Goal: Task Accomplishment & Management: Use online tool/utility

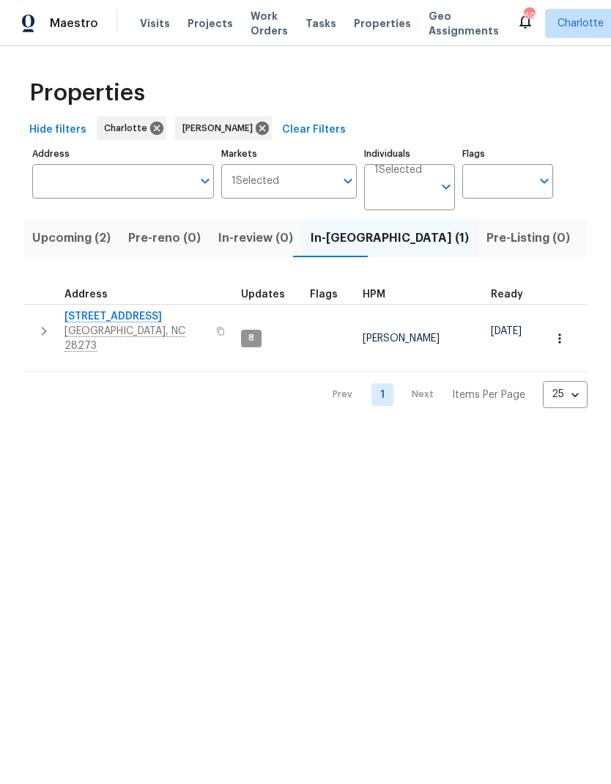
scroll to position [0, 29]
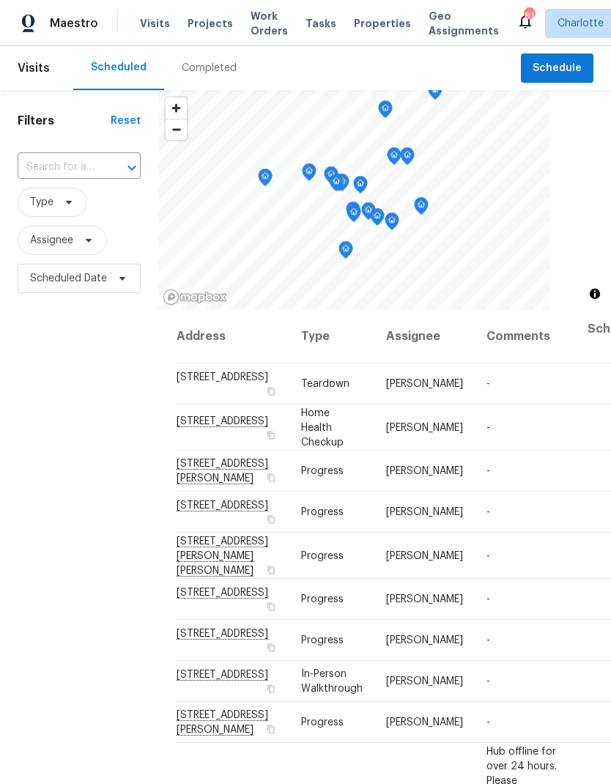
click at [136, 404] on div "Filters Reset ​ Type Assignee Scheduled Date" at bounding box center [79, 513] width 158 height 847
click at [252, 32] on span "Work Orders" at bounding box center [269, 23] width 37 height 29
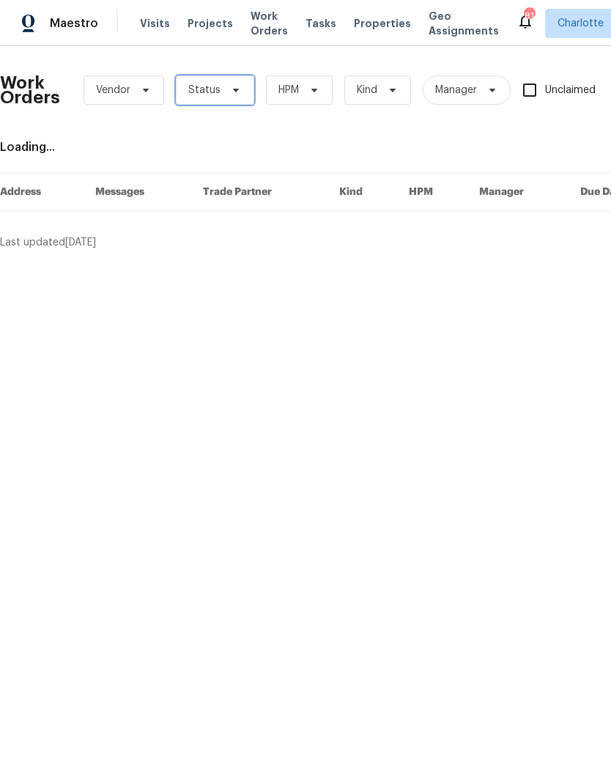
click at [245, 88] on span "Status" at bounding box center [215, 90] width 78 height 29
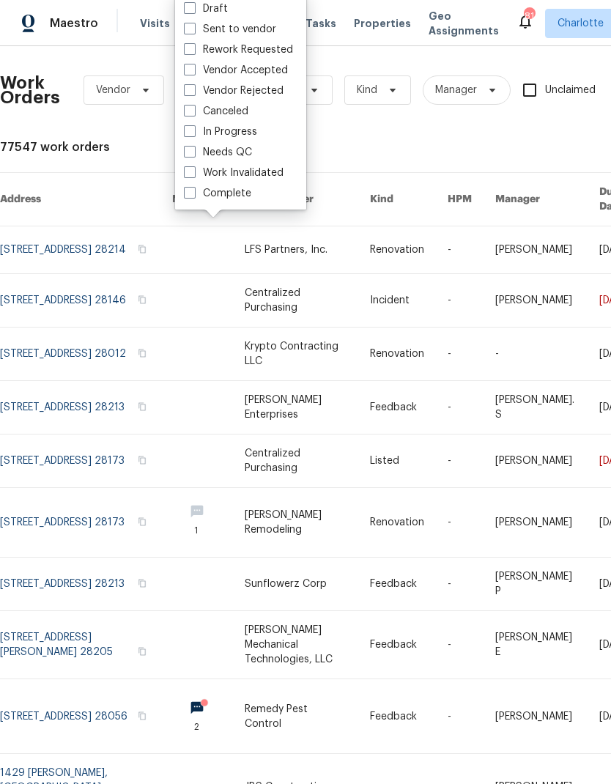
click at [247, 159] on label "Needs QC" at bounding box center [218, 152] width 68 height 15
click at [194, 155] on input "Needs QC" at bounding box center [189, 150] width 10 height 10
checkbox input "true"
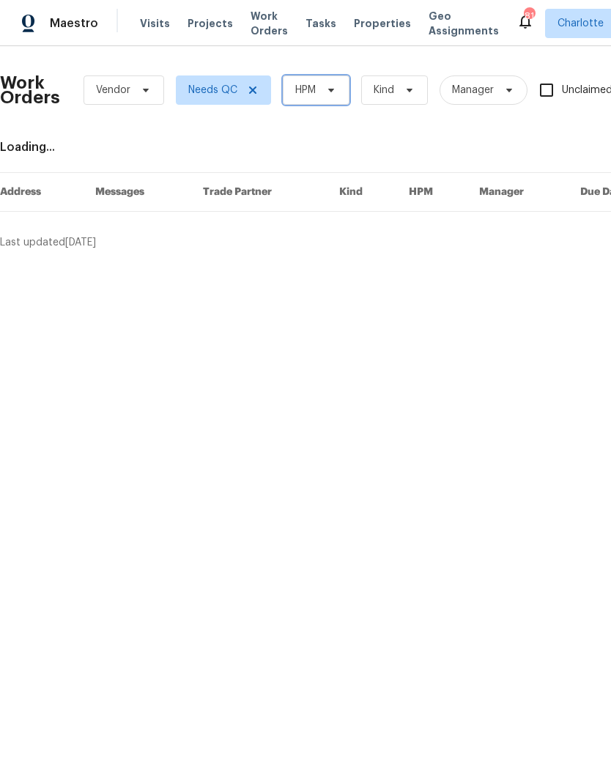
click at [334, 92] on icon at bounding box center [331, 90] width 12 height 12
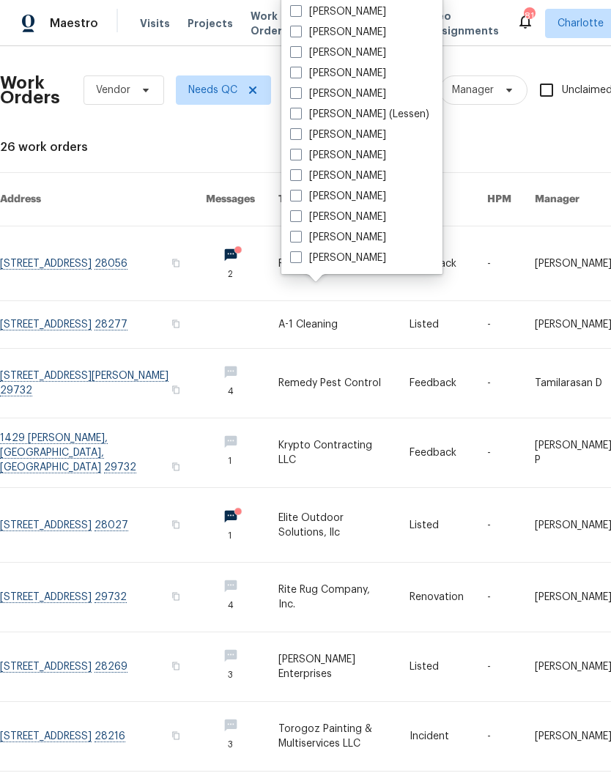
scroll to position [182, 0]
click at [341, 264] on label "[PERSON_NAME]" at bounding box center [338, 258] width 96 height 15
click at [300, 260] on input "[PERSON_NAME]" at bounding box center [295, 256] width 10 height 10
checkbox input "true"
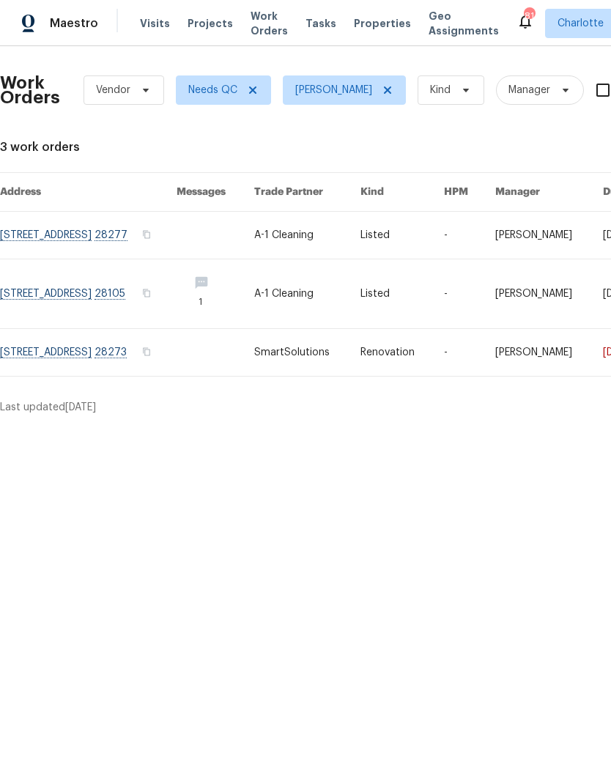
click at [66, 249] on link at bounding box center [88, 235] width 177 height 47
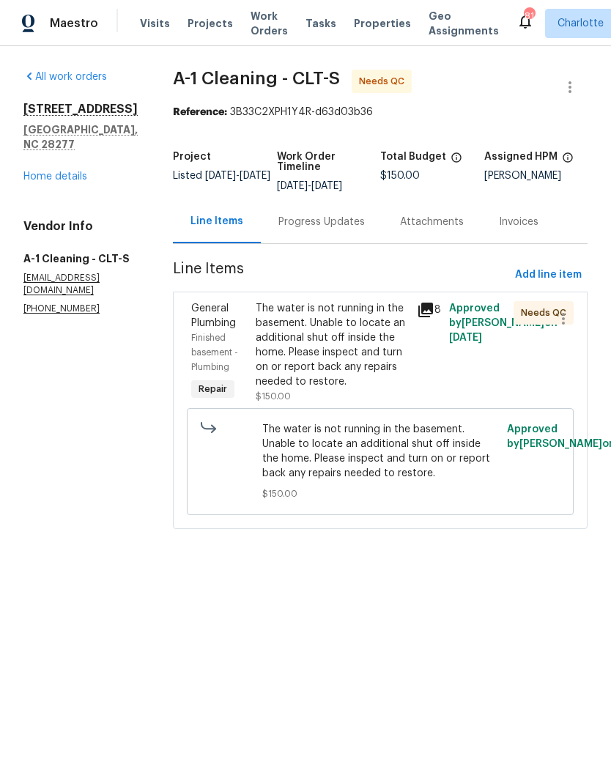
click at [373, 323] on div "The water is not running in the basement. Unable to locate an additional shut o…" at bounding box center [332, 345] width 152 height 88
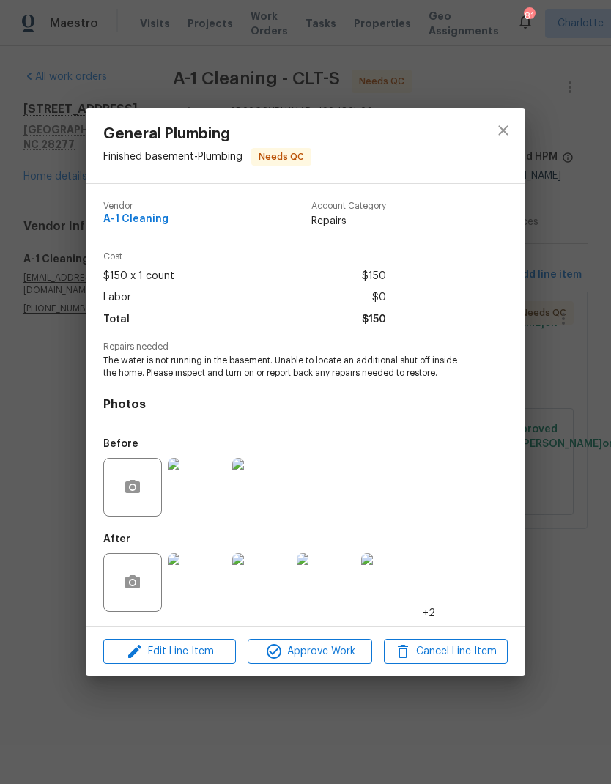
click at [226, 570] on img at bounding box center [197, 582] width 59 height 59
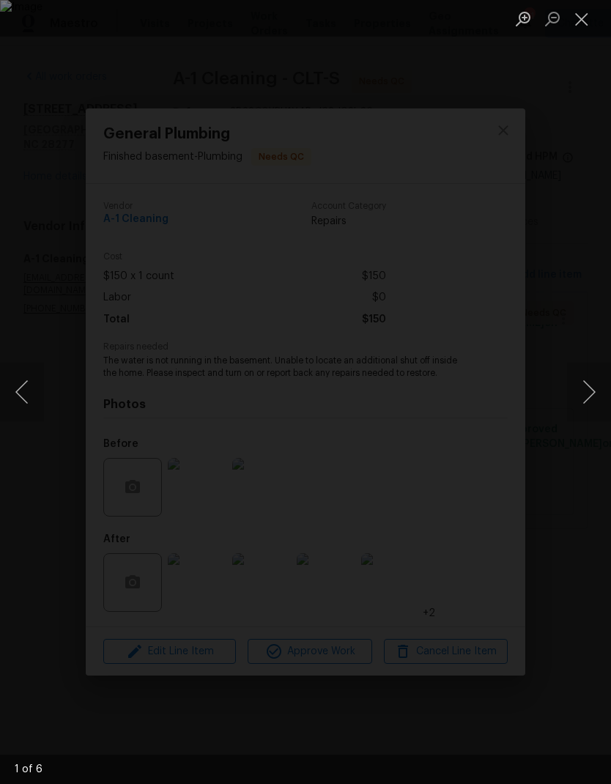
click at [587, 392] on button "Next image" at bounding box center [589, 392] width 44 height 59
click at [590, 384] on button "Next image" at bounding box center [589, 392] width 44 height 59
click at [32, 404] on button "Previous image" at bounding box center [22, 392] width 44 height 59
click at [582, 391] on button "Next image" at bounding box center [589, 392] width 44 height 59
click at [582, 389] on button "Next image" at bounding box center [589, 392] width 44 height 59
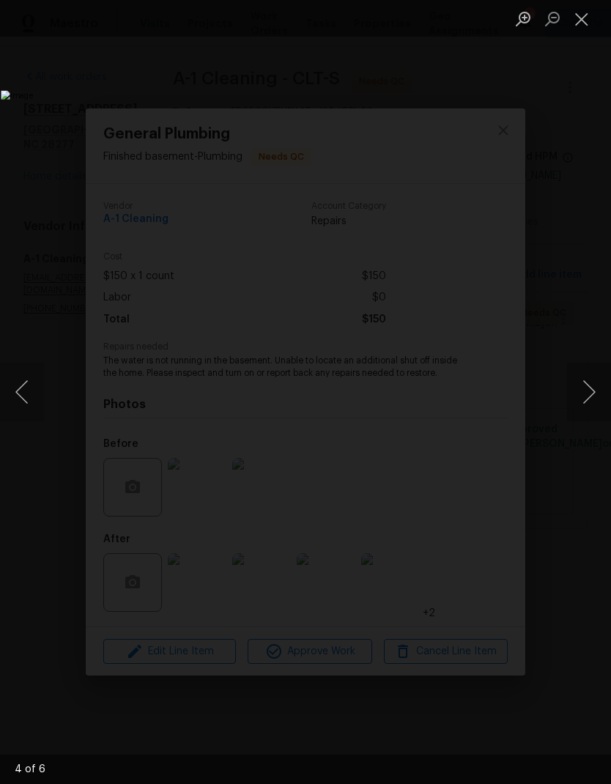
click at [586, 389] on button "Next image" at bounding box center [589, 392] width 44 height 59
click at [586, 397] on button "Next image" at bounding box center [589, 392] width 44 height 59
click at [28, 403] on button "Previous image" at bounding box center [22, 392] width 44 height 59
click at [588, 398] on button "Next image" at bounding box center [589, 392] width 44 height 59
click at [587, 398] on button "Next image" at bounding box center [589, 392] width 44 height 59
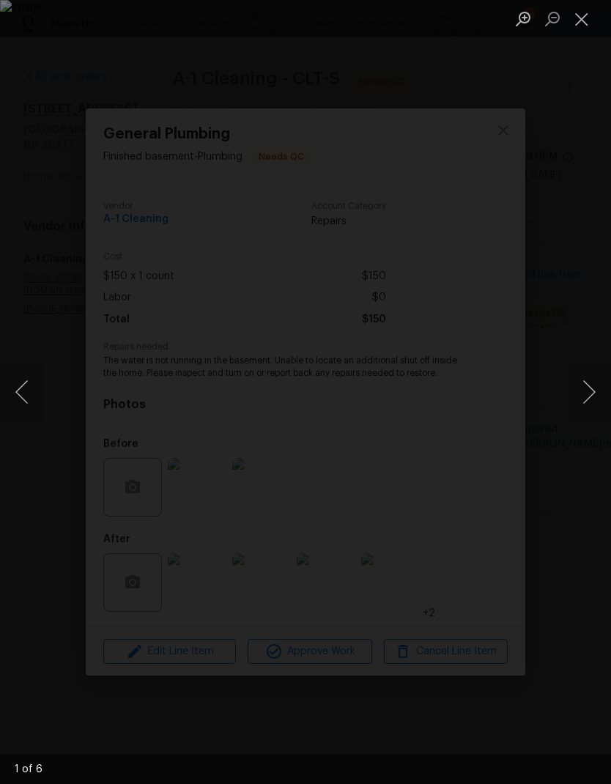
click at [581, 397] on button "Next image" at bounding box center [589, 392] width 44 height 59
click at [582, 395] on button "Next image" at bounding box center [589, 392] width 44 height 59
click at [583, 393] on button "Next image" at bounding box center [589, 392] width 44 height 59
click at [570, 26] on button "Close lightbox" at bounding box center [581, 19] width 29 height 26
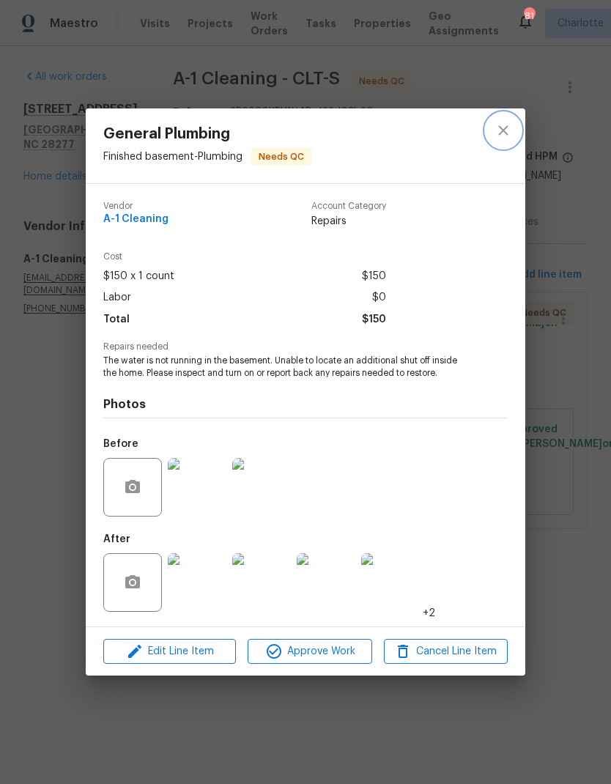
click at [505, 142] on button "close" at bounding box center [503, 130] width 35 height 35
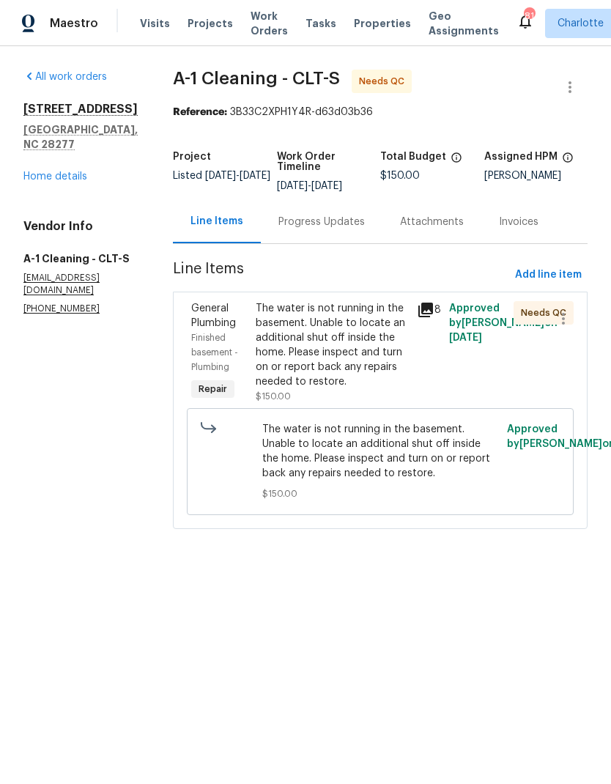
click at [351, 345] on div "The water is not running in the basement. Unable to locate an additional shut o…" at bounding box center [332, 345] width 152 height 88
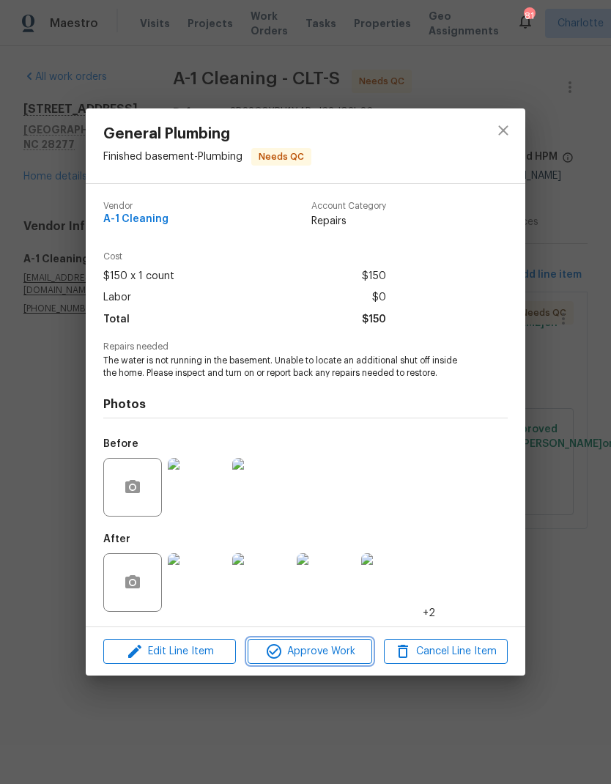
click at [340, 652] on span "Approve Work" at bounding box center [309, 652] width 115 height 18
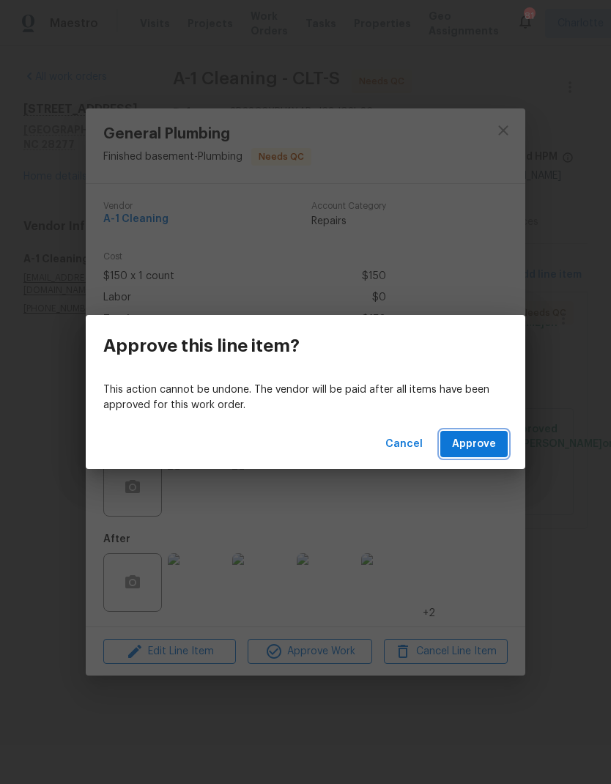
click at [490, 439] on span "Approve" at bounding box center [474, 444] width 44 height 18
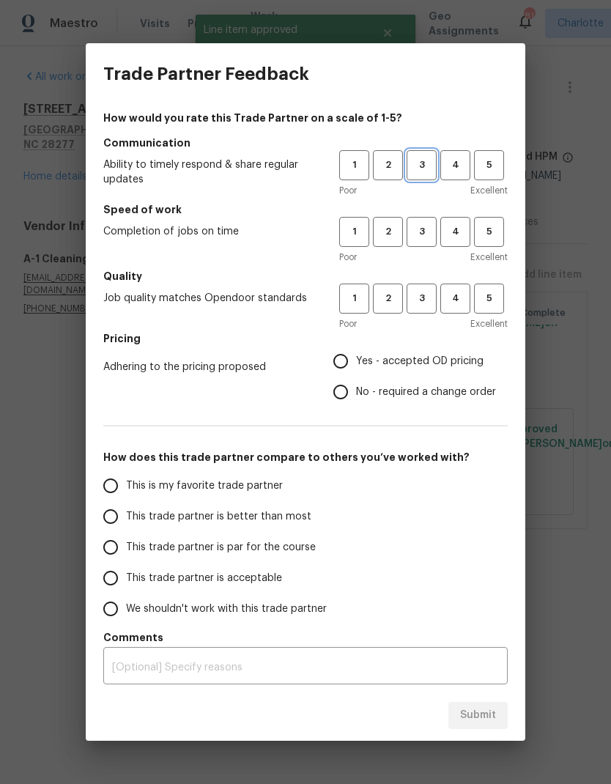
click at [429, 164] on span "3" at bounding box center [421, 165] width 27 height 17
click at [463, 234] on span "4" at bounding box center [455, 232] width 27 height 17
click at [418, 306] on span "3" at bounding box center [421, 298] width 27 height 17
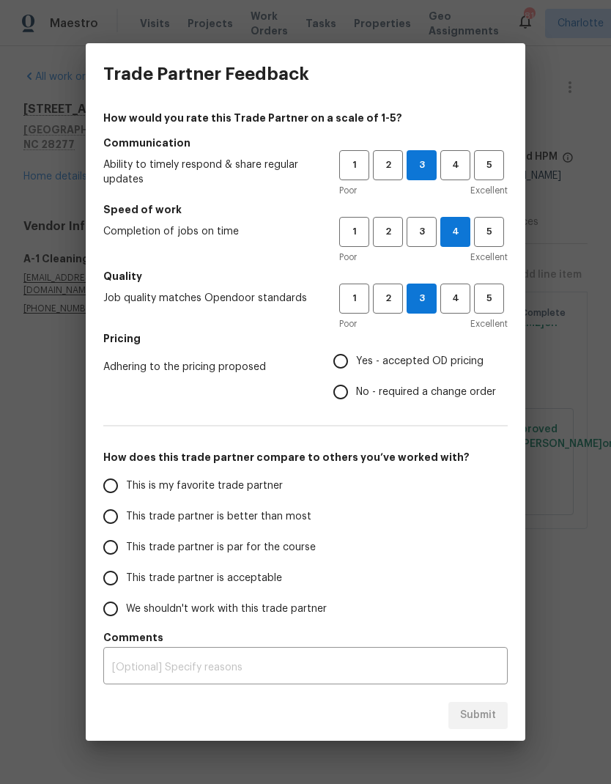
click at [350, 356] on input "Yes - accepted OD pricing" at bounding box center [340, 361] width 31 height 31
radio input "true"
click at [122, 521] on input "This trade partner is better than most" at bounding box center [110, 516] width 31 height 31
click at [489, 716] on span "Submit" at bounding box center [478, 716] width 36 height 18
radio input "true"
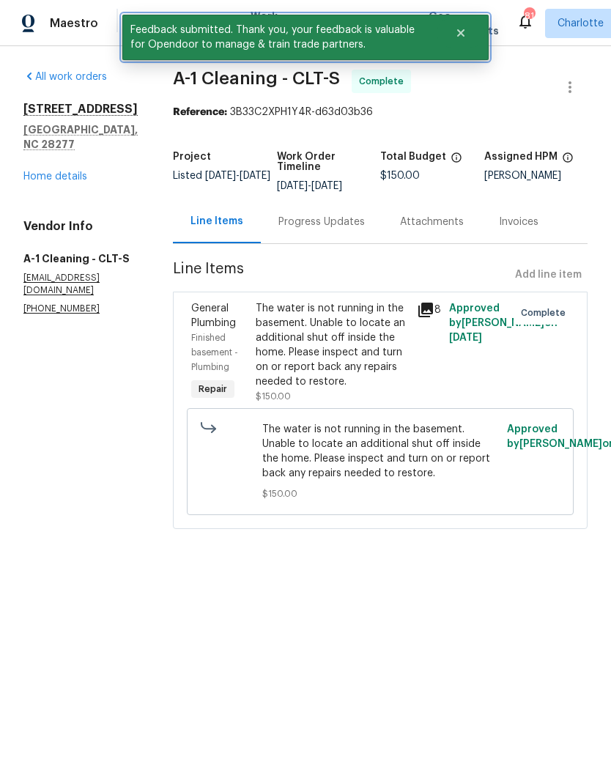
click at [467, 43] on button "Close" at bounding box center [461, 32] width 48 height 29
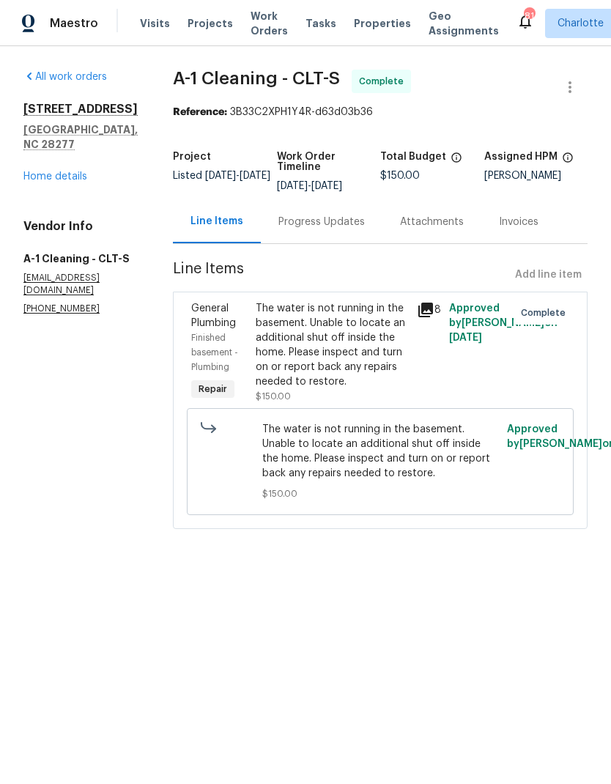
click at [259, 27] on span "Work Orders" at bounding box center [269, 23] width 37 height 29
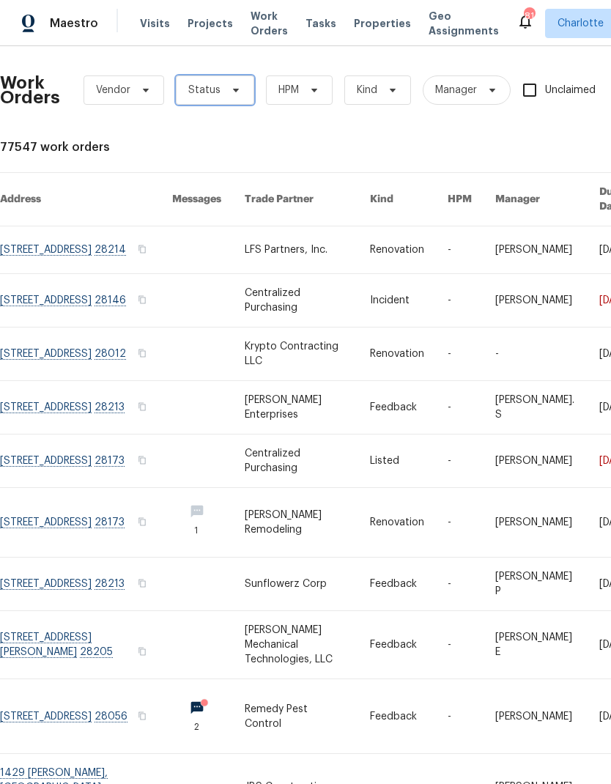
click at [236, 89] on icon at bounding box center [236, 90] width 12 height 12
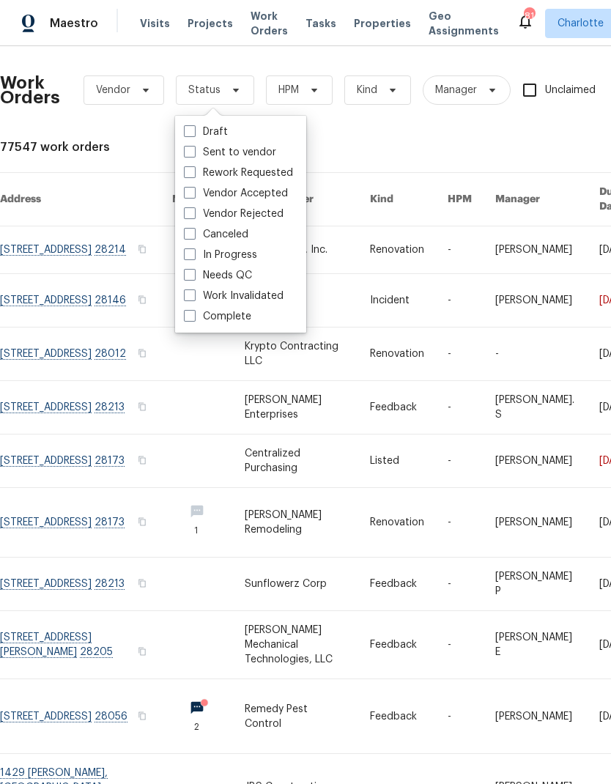
click at [246, 280] on label "Needs QC" at bounding box center [218, 275] width 68 height 15
click at [194, 278] on input "Needs QC" at bounding box center [189, 273] width 10 height 10
checkbox input "true"
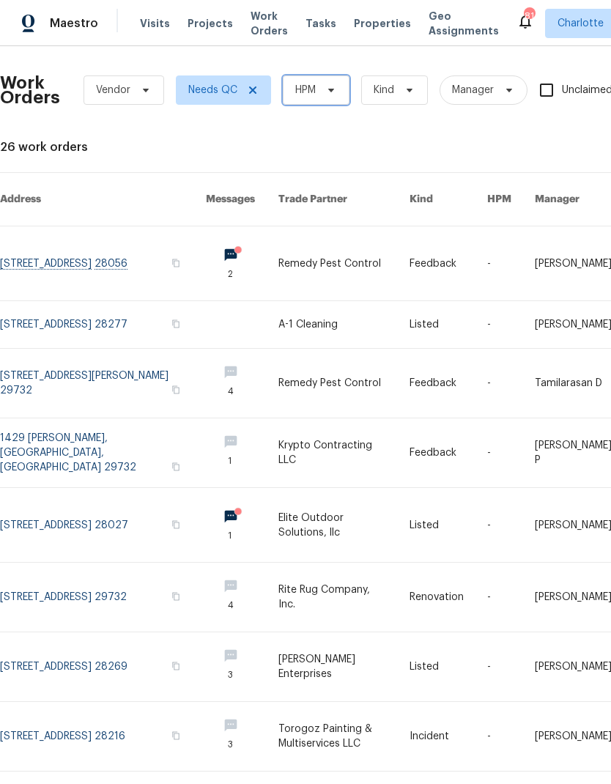
click at [318, 92] on span "HPM" at bounding box center [316, 90] width 67 height 29
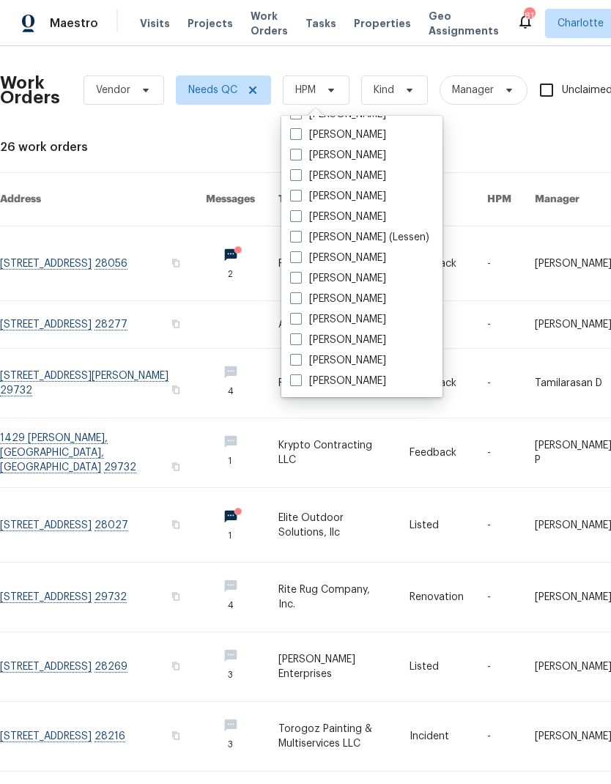
scroll to position [182, 0]
click at [347, 386] on label "[PERSON_NAME]" at bounding box center [338, 381] width 96 height 15
click at [300, 383] on input "[PERSON_NAME]" at bounding box center [295, 379] width 10 height 10
checkbox input "true"
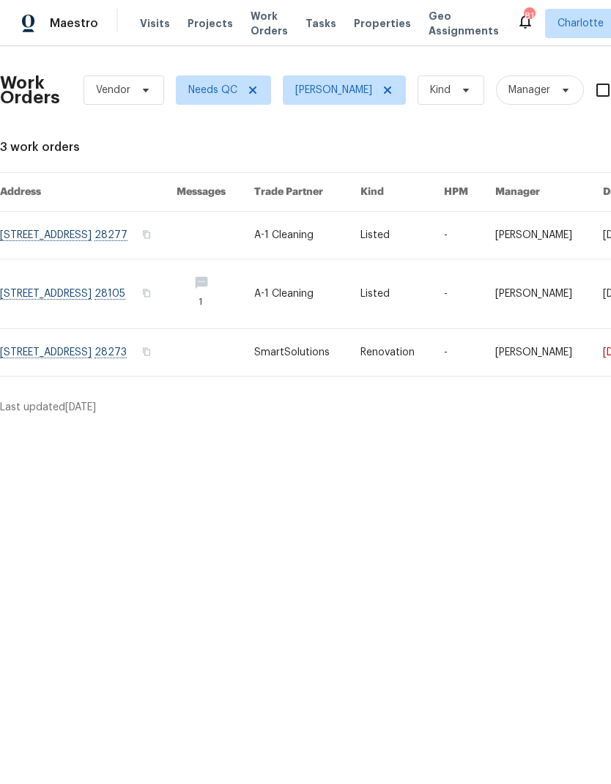
click at [169, 354] on link at bounding box center [88, 352] width 177 height 47
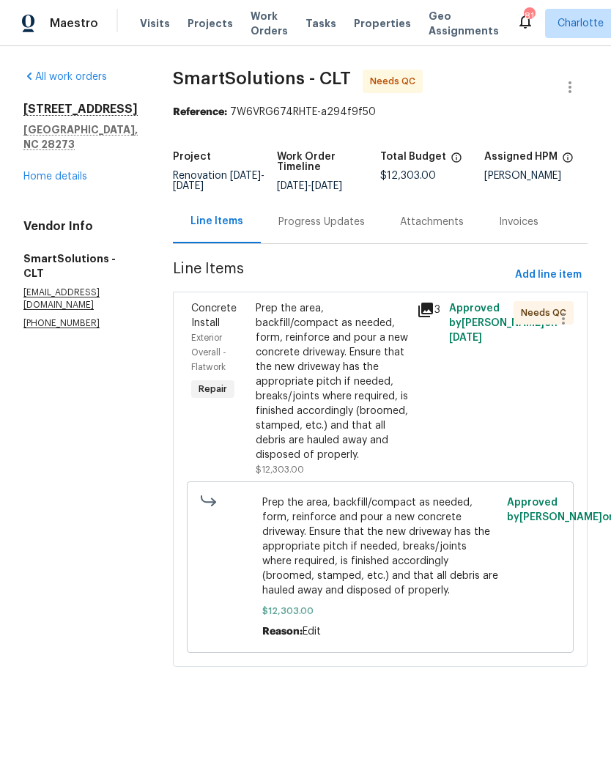
click at [386, 346] on div "Prep the area, backfill/compact as needed, form, reinforce and pour a new concr…" at bounding box center [332, 381] width 152 height 161
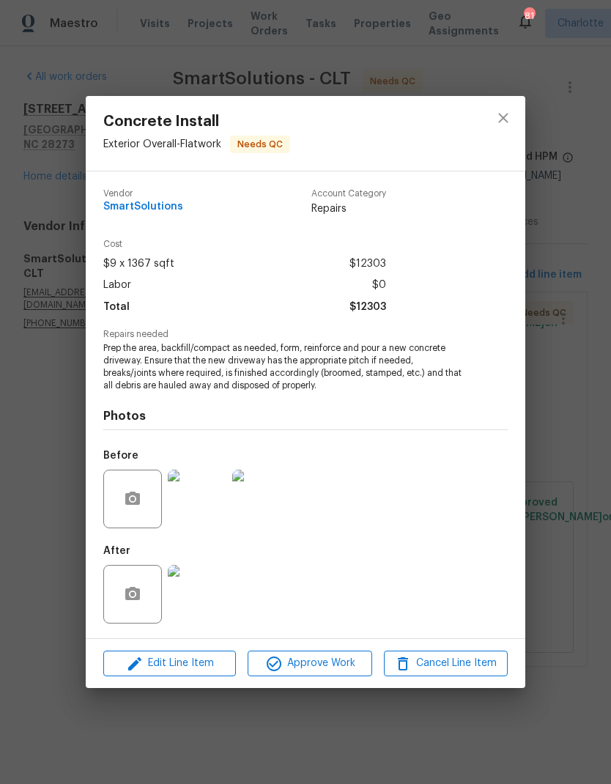
click at [220, 595] on img at bounding box center [197, 594] width 59 height 59
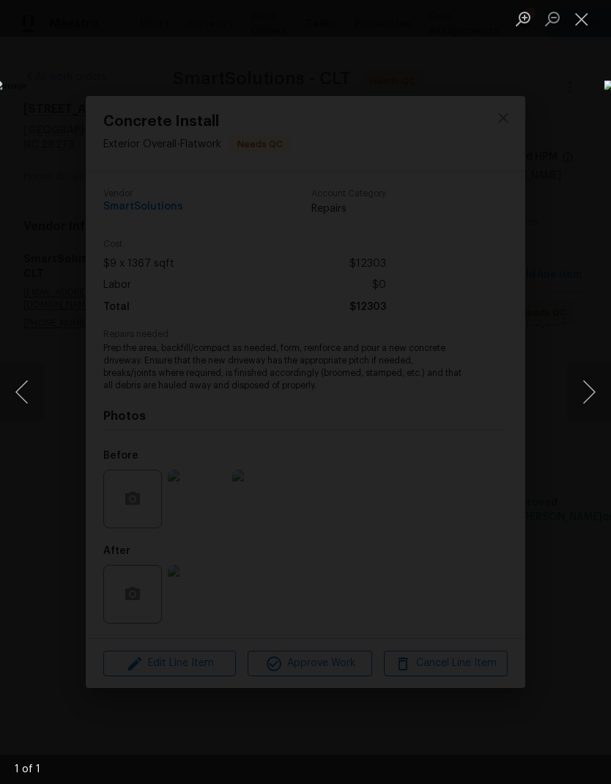
click at [580, 21] on button "Close lightbox" at bounding box center [581, 19] width 29 height 26
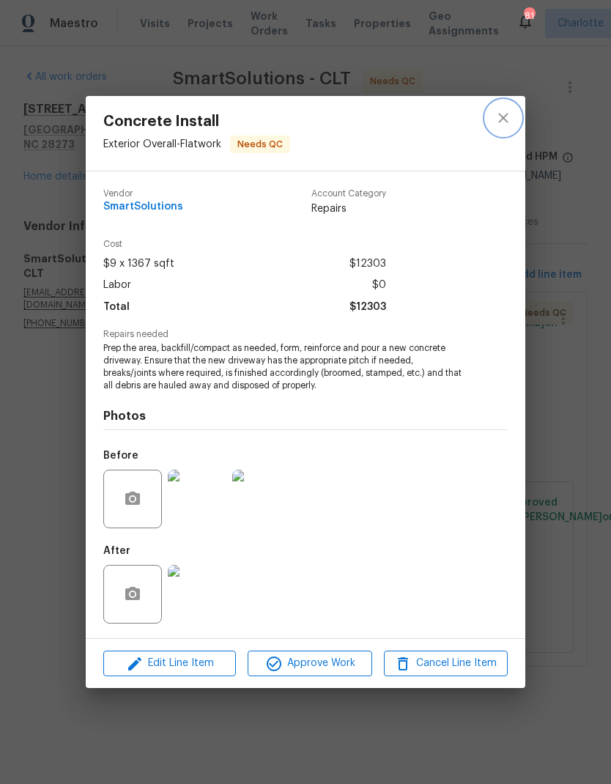
click at [509, 117] on icon "close" at bounding box center [504, 118] width 18 height 18
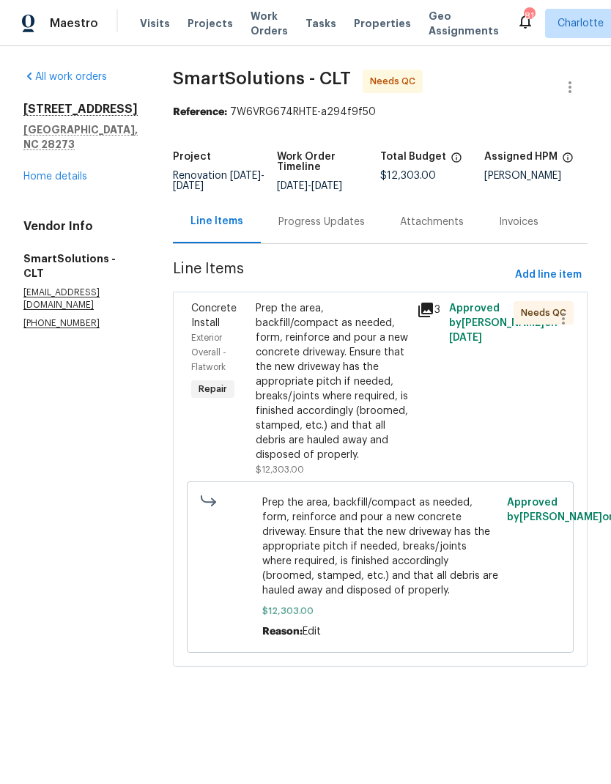
click at [95, 9] on div "Maestro" at bounding box center [49, 23] width 98 height 29
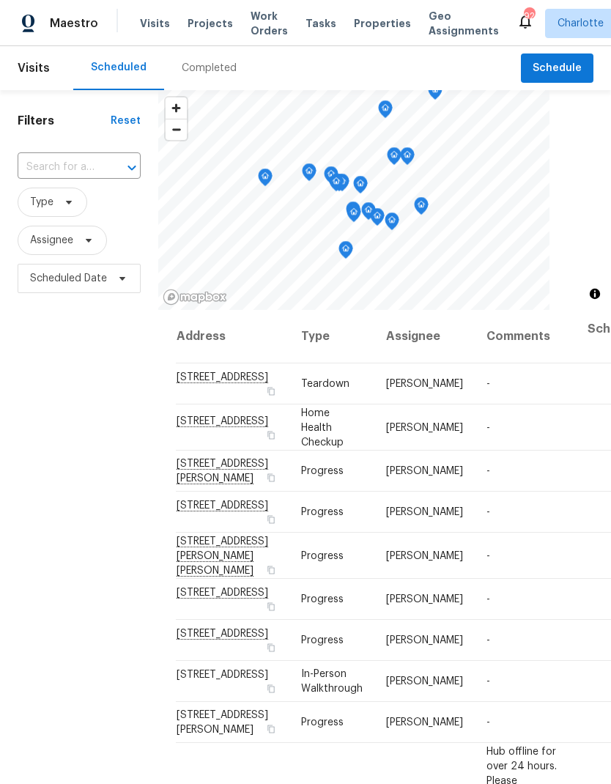
click at [218, 19] on span "Projects" at bounding box center [210, 23] width 45 height 15
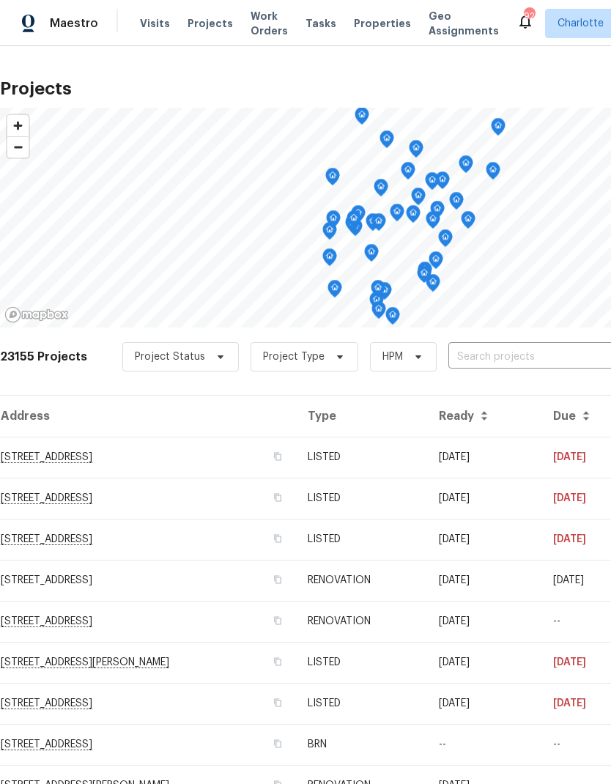
click at [515, 361] on input "text" at bounding box center [533, 357] width 168 height 23
type input "510 new"
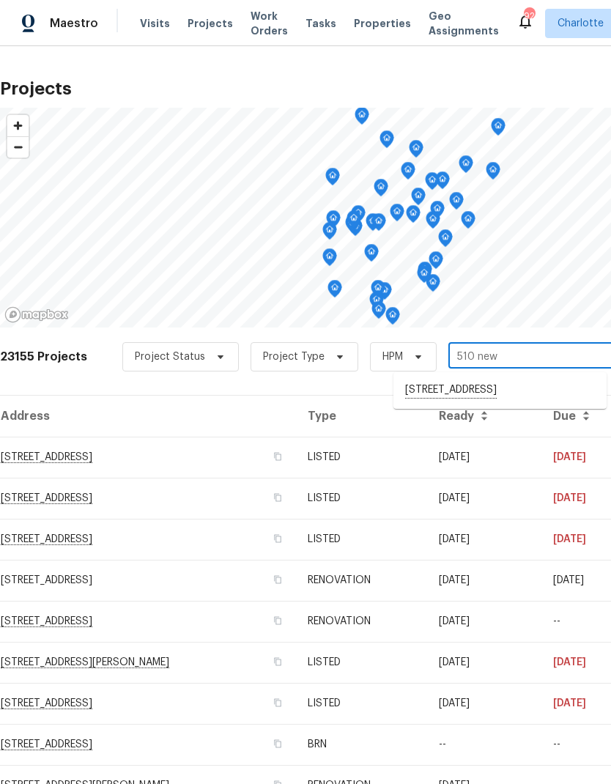
click at [529, 391] on li "[STREET_ADDRESS]" at bounding box center [500, 390] width 213 height 25
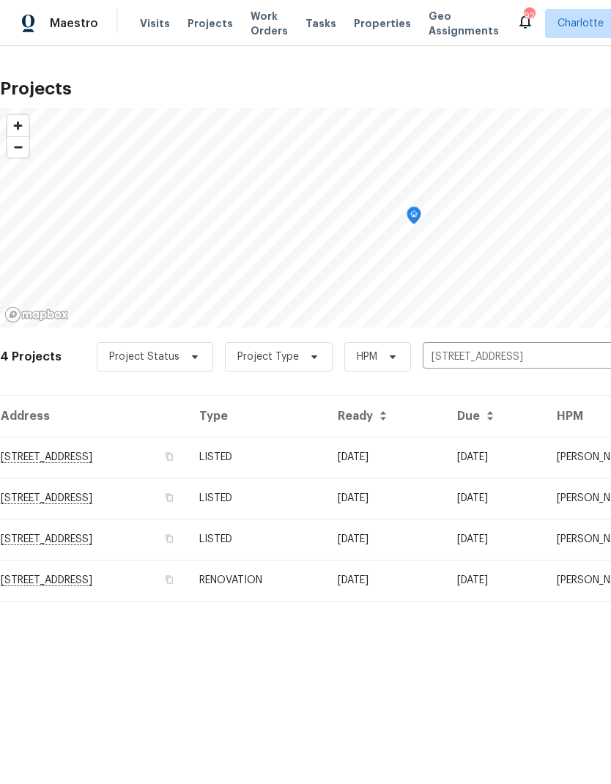
click at [147, 462] on td "[STREET_ADDRESS]" at bounding box center [94, 457] width 188 height 41
